Goal: Transaction & Acquisition: Purchase product/service

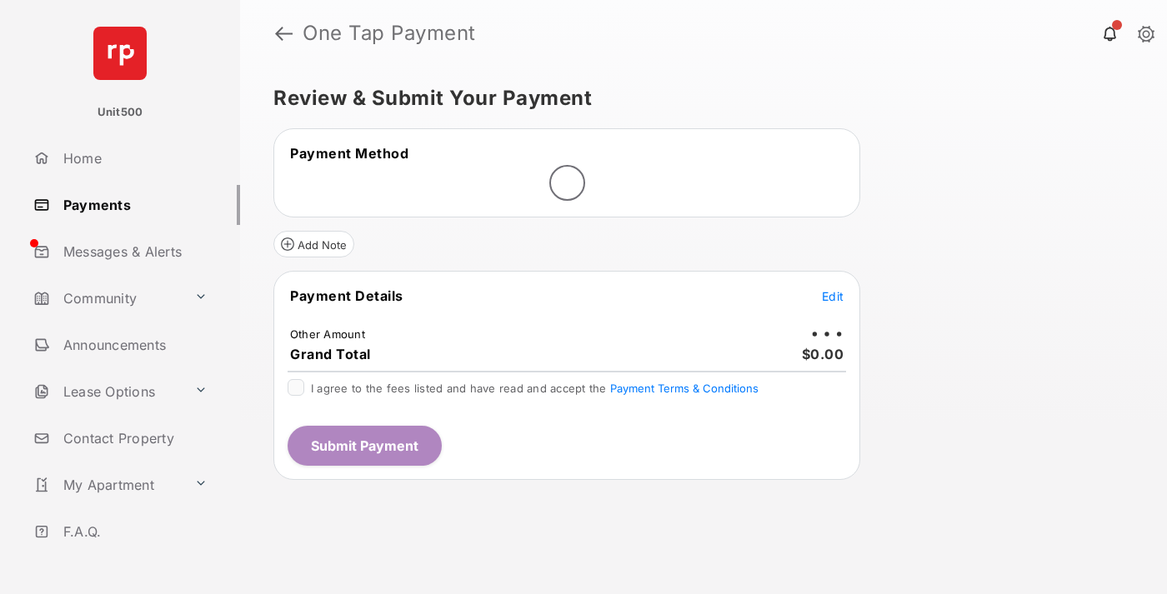
click at [832, 296] on span "Edit" at bounding box center [833, 296] width 22 height 14
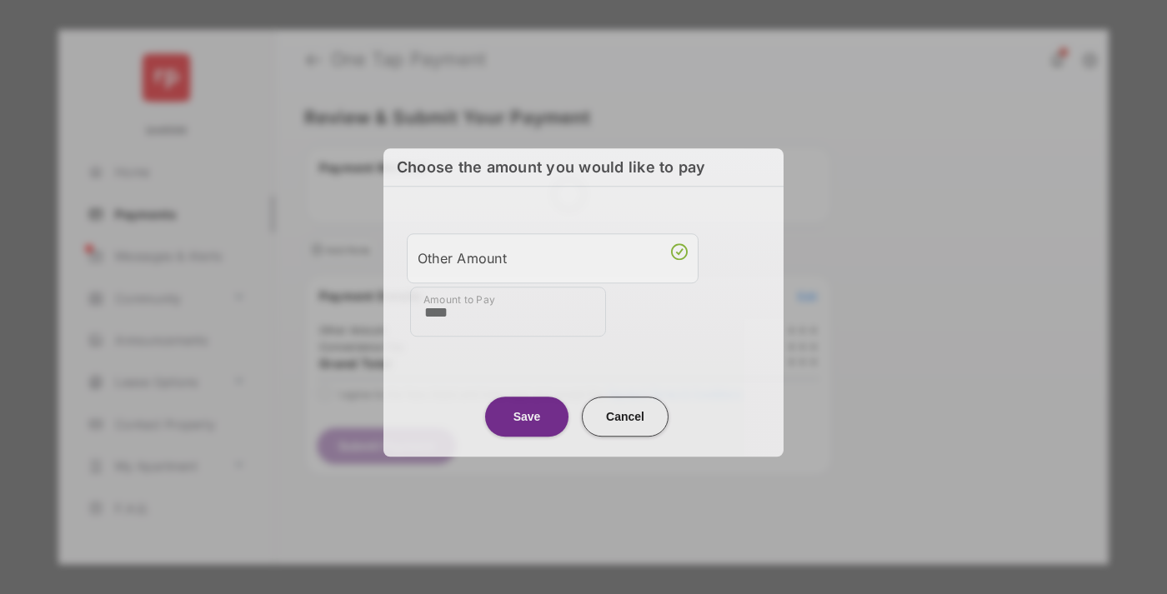
type input "****"
click at [527, 417] on button "Save" at bounding box center [526, 417] width 83 height 40
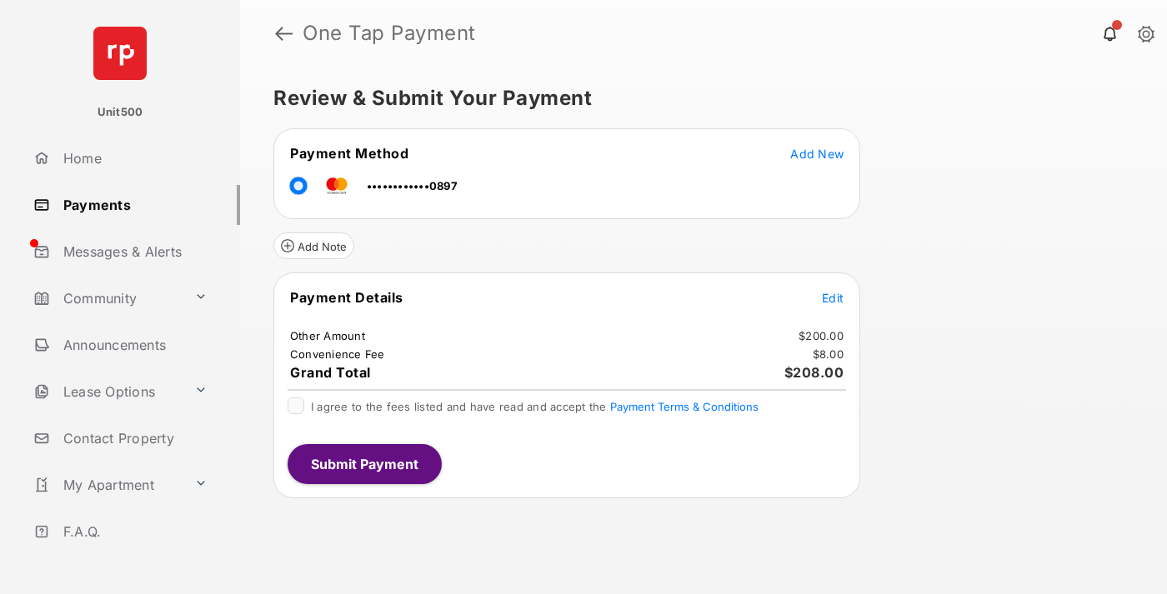
click at [832, 297] on span "Edit" at bounding box center [833, 298] width 22 height 14
click at [363, 463] on button "Submit Payment" at bounding box center [364, 464] width 154 height 40
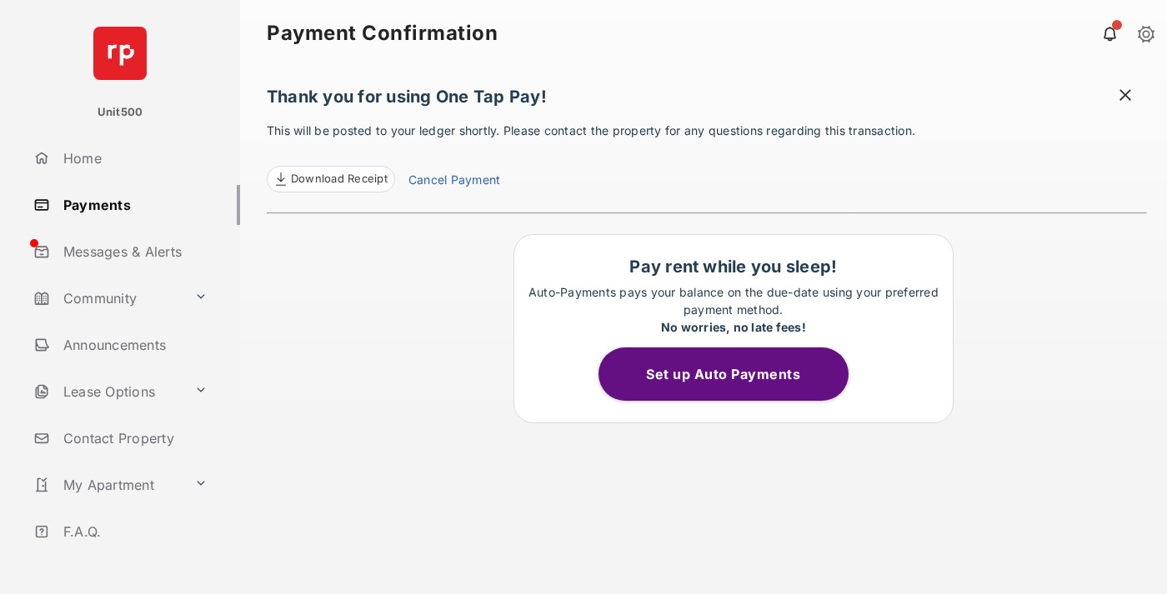
click at [1125, 97] on span at bounding box center [1125, 97] width 17 height 21
